Goal: Task Accomplishment & Management: Manage account settings

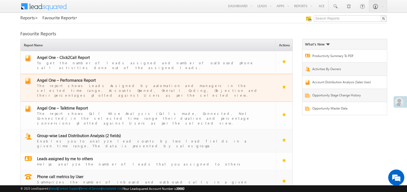
click at [74, 77] on span "Angel One – Performance Report" at bounding box center [66, 79] width 59 height 5
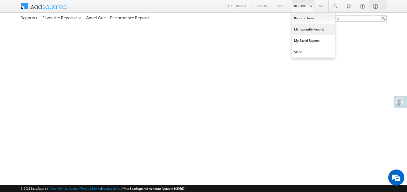
click at [297, 29] on link "My Favourite Reports" at bounding box center [313, 29] width 43 height 11
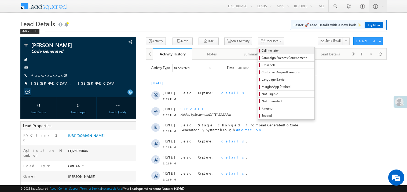
click at [261, 50] on span "Call me later" at bounding box center [286, 50] width 51 height 5
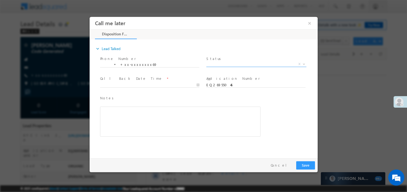
click at [215, 64] on span "X" at bounding box center [256, 63] width 100 height 5
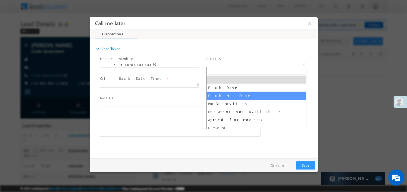
select select "Pitch Not Done"
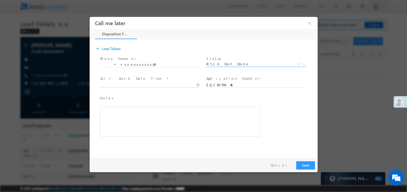
click at [124, 86] on body "Call me later ×" at bounding box center [203, 86] width 228 height 139
type input "08/10/25 12:40 PM"
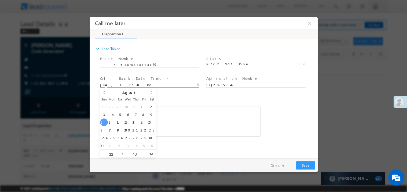
click at [206, 126] on div "Rich Text Editor, 40788eee-0fb2-11ec-a811-0adc8a9d82c2__tab1__section1__Notes__…" at bounding box center [180, 121] width 160 height 30
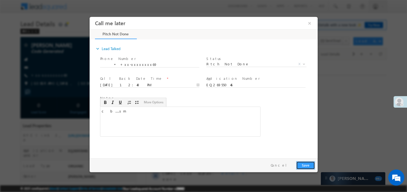
click at [304, 165] on button "Save" at bounding box center [305, 165] width 19 height 8
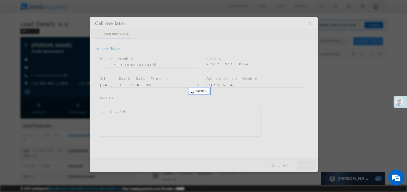
click at [304, 165] on div at bounding box center [203, 94] width 228 height 155
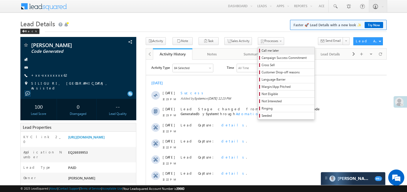
click at [259, 54] on link "Call me later" at bounding box center [286, 50] width 56 height 7
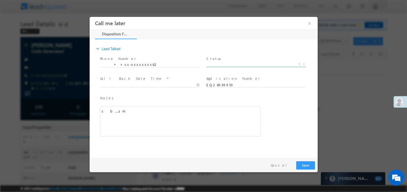
click at [218, 63] on span "X" at bounding box center [256, 63] width 100 height 5
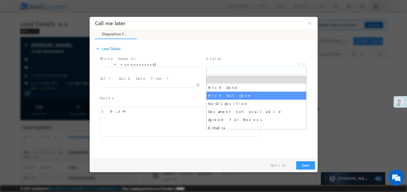
select select "Pitch Not Done"
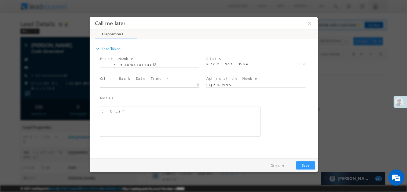
click at [113, 83] on body "Call me later ×" at bounding box center [203, 86] width 228 height 139
type input "08/10/25 12:40 PM"
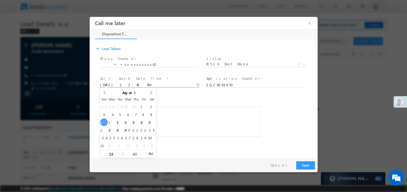
click at [190, 121] on div "c b....sm" at bounding box center [180, 121] width 160 height 30
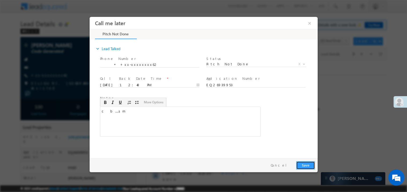
click at [305, 163] on button "Save" at bounding box center [305, 165] width 19 height 8
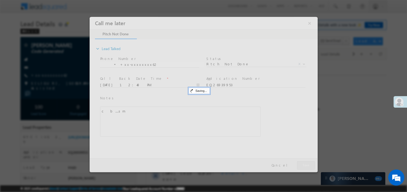
click at [305, 163] on div at bounding box center [203, 94] width 228 height 155
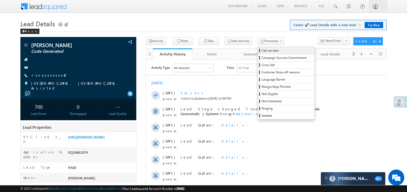
click at [261, 51] on span "Call me later" at bounding box center [286, 50] width 51 height 5
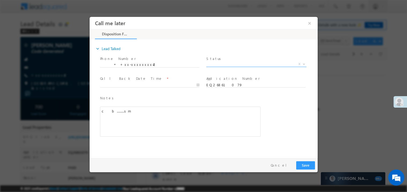
click at [220, 64] on span "X" at bounding box center [256, 63] width 100 height 5
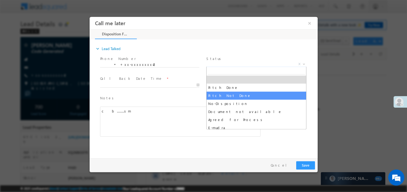
select select "Pitch Not Done"
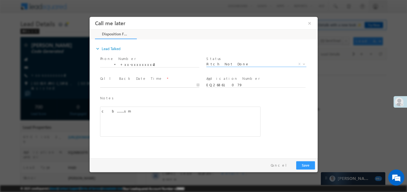
click at [117, 86] on body "Call me later ×" at bounding box center [203, 86] width 228 height 139
type input "08/10/25 12:50 PM"
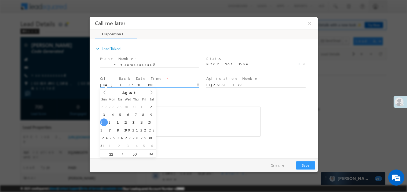
click at [197, 113] on div "c b.........sm" at bounding box center [180, 121] width 160 height 30
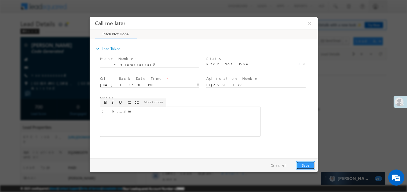
click at [310, 164] on button "Save" at bounding box center [305, 165] width 19 height 8
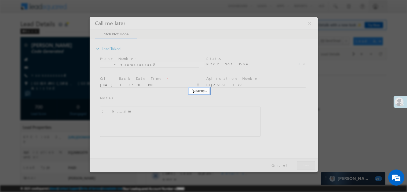
click at [310, 164] on div at bounding box center [203, 94] width 228 height 155
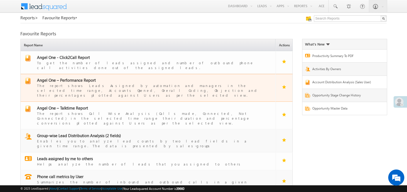
click at [75, 77] on span "Angel One – Performance Report" at bounding box center [66, 79] width 59 height 5
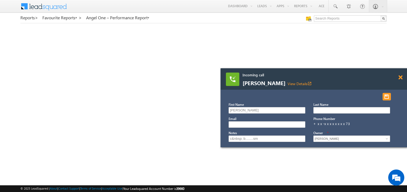
click at [400, 77] on span at bounding box center [400, 77] width 4 height 5
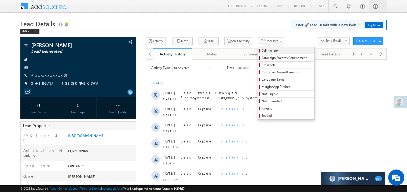
click at [258, 48] on link "Call me later" at bounding box center [286, 50] width 56 height 7
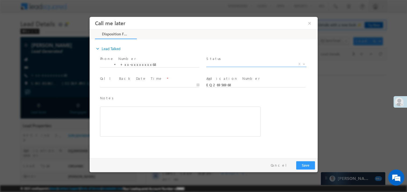
click at [226, 63] on span "X" at bounding box center [256, 63] width 100 height 5
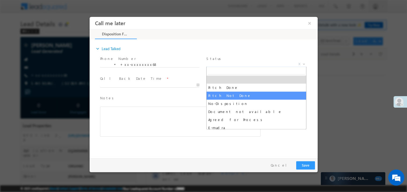
select select "Pitch Not Done"
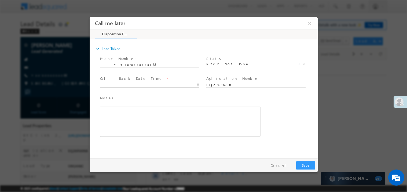
click at [111, 86] on body "Call me later ×" at bounding box center [203, 86] width 228 height 139
type input "08/10/25 1:16 PM"
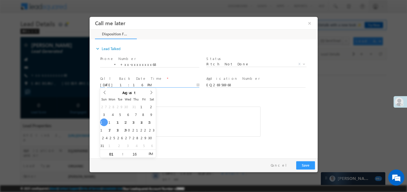
click at [157, 127] on div "Rich Text Editor, 40788eee-0fb2-11ec-a811-0adc8a9d82c2__tab1__section1__Notes__…" at bounding box center [180, 121] width 160 height 30
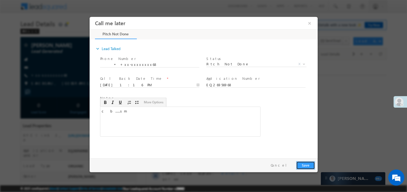
click at [301, 166] on button "Save" at bounding box center [305, 165] width 19 height 8
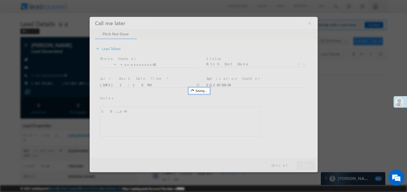
click at [301, 166] on div at bounding box center [203, 94] width 228 height 155
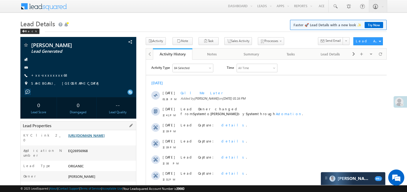
click at [99, 138] on link "https://angelbroking1-pk3em7sa.customui-test.leadsquared.com?leadId=715a344d-8f…" at bounding box center [86, 135] width 36 height 5
click at [101, 138] on link "https://angelbroking1-pk3em7sa.customui-test.leadsquared.com?leadId=715a344d-8f…" at bounding box center [86, 135] width 36 height 5
click at [49, 76] on link "+xx-xxxxxxxx68" at bounding box center [49, 75] width 37 height 5
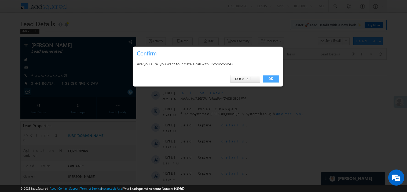
click at [272, 79] on link "OK" at bounding box center [270, 79] width 16 height 8
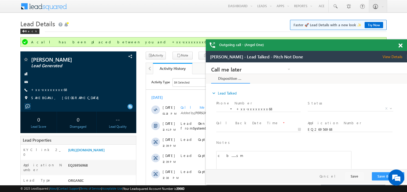
click at [161, 36] on div "Lead Details Faster 🚀 Lead Details with a new look ✨ Try Now Back" at bounding box center [203, 27] width 366 height 19
click at [401, 45] on span at bounding box center [400, 45] width 4 height 5
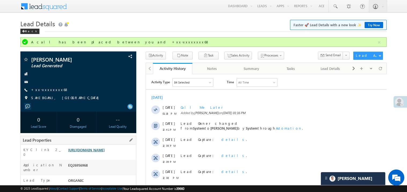
click at [99, 152] on link "https://angelbroking1-pk3em7sa.customui-test.leadsquared.com?leadId=715a344d-8f…" at bounding box center [86, 150] width 36 height 5
click at [105, 152] on link "https://angelbroking1-pk3em7sa.customui-test.leadsquared.com?leadId=715a344d-8f…" at bounding box center [86, 150] width 36 height 5
click at [49, 90] on link "+xx-xxxxxxxx68" at bounding box center [49, 89] width 37 height 5
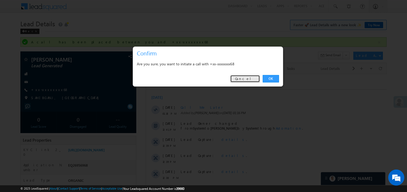
click at [254, 80] on link "Cancel" at bounding box center [245, 79] width 30 height 8
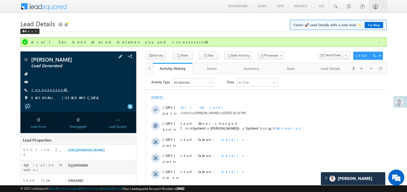
click at [49, 90] on link "+xx-xxxxxxxx68" at bounding box center [49, 89] width 37 height 5
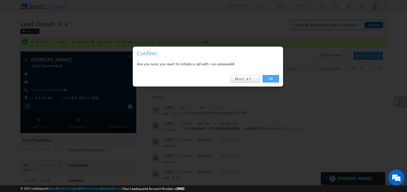
click at [270, 77] on link "OK" at bounding box center [270, 79] width 16 height 8
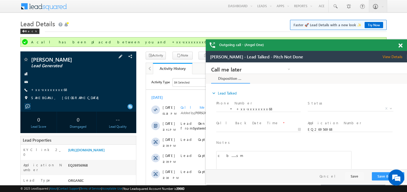
click at [49, 86] on div "Swati Pandey Lead Generated +xx-xxxxxxxx68" at bounding box center [78, 80] width 110 height 47
click at [48, 89] on link "+xx-xxxxxxxx68" at bounding box center [49, 89] width 37 height 5
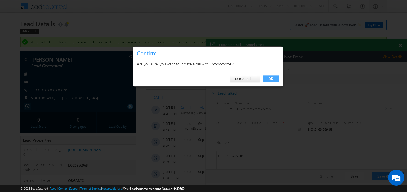
click at [268, 76] on link "OK" at bounding box center [270, 79] width 16 height 8
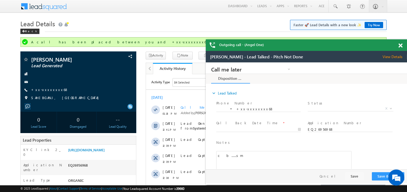
click at [399, 46] on span at bounding box center [400, 45] width 4 height 5
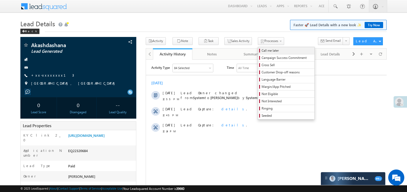
click at [261, 51] on span "Call me later" at bounding box center [286, 50] width 51 height 5
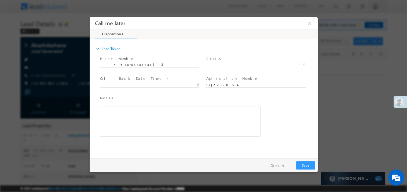
click at [223, 64] on span "X" at bounding box center [256, 63] width 100 height 5
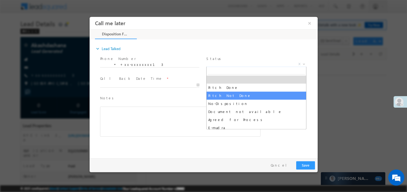
select select "Pitch Not Done"
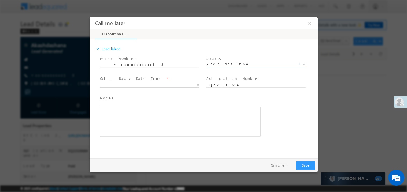
click at [123, 86] on body "Call me later ×" at bounding box center [203, 86] width 228 height 139
type input "08/10/25 1:27 PM"
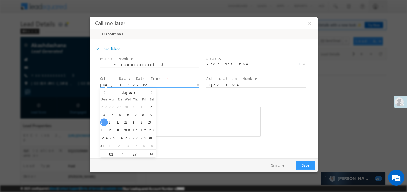
click at [195, 124] on div "Rich Text Editor, 40788eee-0fb2-11ec-a811-0adc8a9d82c2__tab1__section1__Notes__…" at bounding box center [180, 121] width 160 height 30
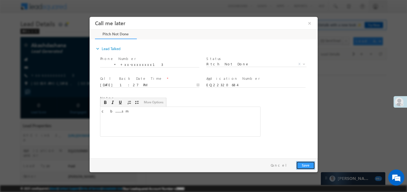
click at [306, 168] on button "Save" at bounding box center [305, 165] width 19 height 8
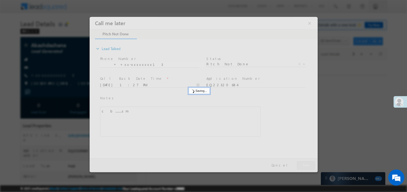
click at [306, 168] on div at bounding box center [203, 94] width 228 height 155
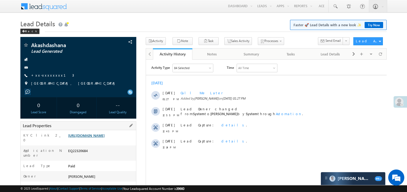
click at [92, 138] on link "https://angelbroking1-pk3em7sa.customui-test.leadsquared.com?leadId=d2a3943b-0d…" at bounding box center [86, 135] width 36 height 5
click at [47, 75] on link "+xx-xxxxxxxx13" at bounding box center [52, 75] width 43 height 5
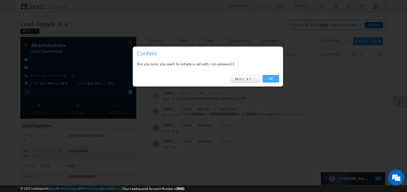
click at [270, 79] on link "OK" at bounding box center [270, 79] width 16 height 8
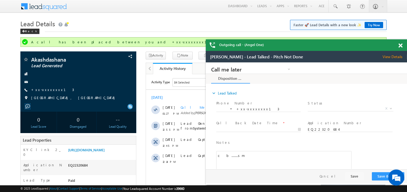
click at [402, 45] on span at bounding box center [400, 45] width 4 height 5
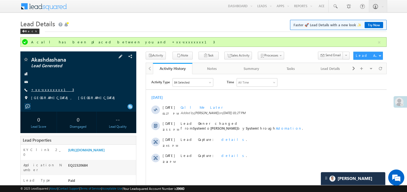
click at [51, 89] on link "+xx-xxxxxxxx13" at bounding box center [52, 89] width 43 height 5
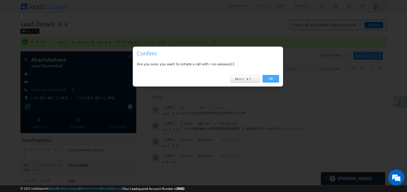
click at [269, 80] on link "OK" at bounding box center [270, 79] width 16 height 8
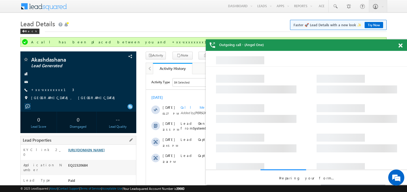
click at [100, 152] on link "https://angelbroking1-pk3em7sa.customui-test.leadsquared.com?leadId=d2a3943b-0d…" at bounding box center [86, 150] width 36 height 5
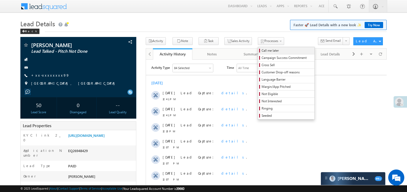
click at [261, 52] on span "Call me later" at bounding box center [286, 50] width 51 height 5
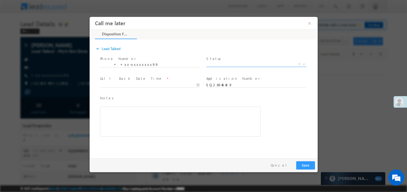
click at [218, 62] on span "X" at bounding box center [256, 63] width 100 height 5
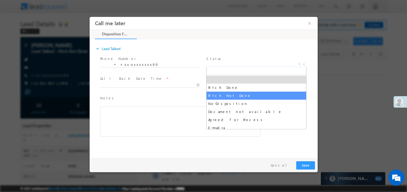
select select "Pitch Not Done"
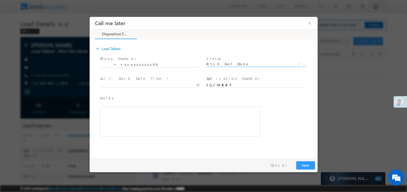
click at [101, 80] on label "Call Back Date Time" at bounding box center [131, 78] width 62 height 5
click at [107, 85] on body "Call me later ×" at bounding box center [203, 86] width 228 height 139
type input "08/10/25 1:37 PM"
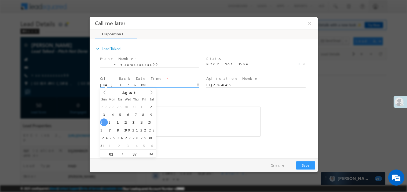
click at [170, 111] on div "Rich Text Editor, 40788eee-0fb2-11ec-a811-0adc8a9d82c2__tab1__section1__Notes__…" at bounding box center [180, 121] width 160 height 30
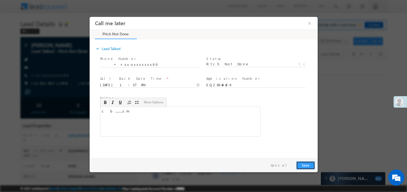
click at [307, 167] on button "Save" at bounding box center [305, 165] width 19 height 8
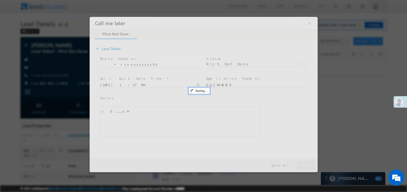
click at [307, 167] on div at bounding box center [203, 94] width 228 height 155
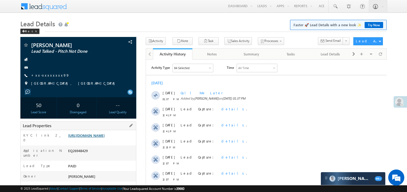
click at [95, 138] on link "https://angelbroking1-pk3em7sa.customui-test.leadsquared.com?leadId=2afb2cad-9a…" at bounding box center [86, 135] width 36 height 5
click at [44, 75] on link "+xx-xxxxxxxx99" at bounding box center [50, 75] width 38 height 5
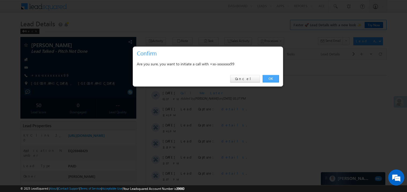
click at [266, 80] on link "OK" at bounding box center [270, 79] width 16 height 8
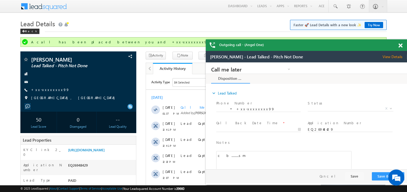
click at [403, 46] on div at bounding box center [402, 44] width 7 height 10
click at [400, 44] on span at bounding box center [400, 45] width 4 height 5
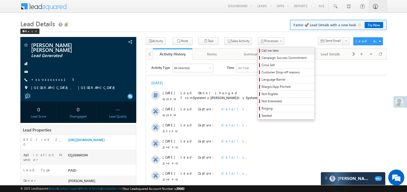
click at [261, 51] on span "Call me later" at bounding box center [286, 50] width 51 height 5
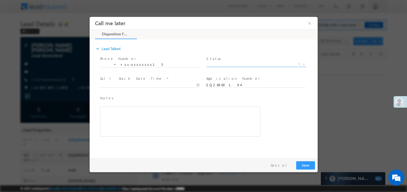
click at [218, 61] on span "X" at bounding box center [256, 63] width 100 height 5
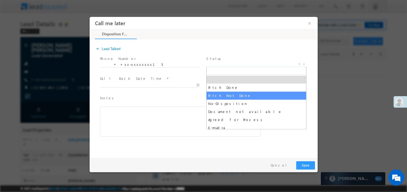
select select "Pitch Not Done"
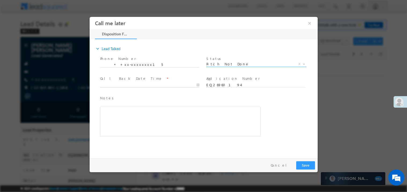
click at [110, 84] on body "Call me later ×" at bounding box center [203, 86] width 228 height 139
type input "[DATE] 1:40 PM"
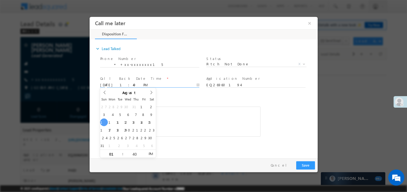
click at [199, 114] on div "Rich Text Editor, 40788eee-0fb2-11ec-a811-0adc8a9d82c2__tab1__section1__Notes__…" at bounding box center [180, 121] width 160 height 30
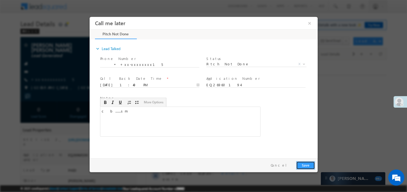
click at [308, 165] on button "Save" at bounding box center [305, 165] width 19 height 8
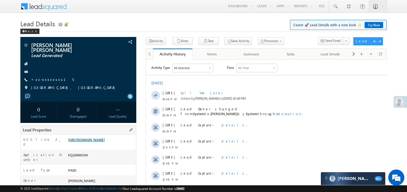
click at [90, 142] on link "[URL][DOMAIN_NAME]" at bounding box center [86, 140] width 36 height 5
click at [50, 78] on link "+xx-xxxxxxxx15" at bounding box center [52, 79] width 43 height 5
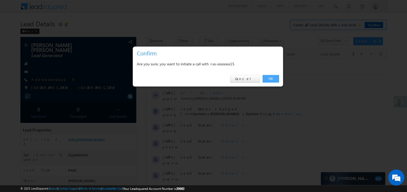
click at [265, 79] on link "OK" at bounding box center [270, 79] width 16 height 8
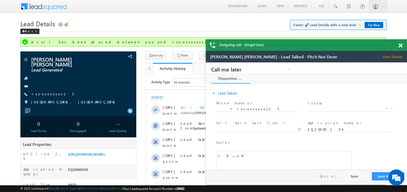
click at [401, 47] on span at bounding box center [400, 45] width 4 height 5
